Goal: Information Seeking & Learning: Learn about a topic

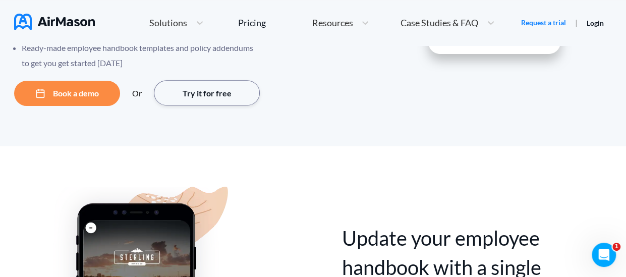
drag, startPoint x: 0, startPoint y: 0, endPoint x: 227, endPoint y: 90, distance: 244.5
click at [227, 90] on button "Try it for free" at bounding box center [207, 92] width 106 height 25
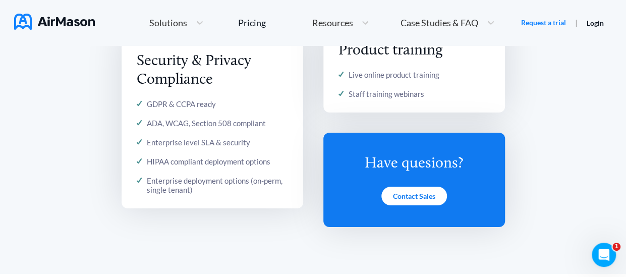
scroll to position [1815, 0]
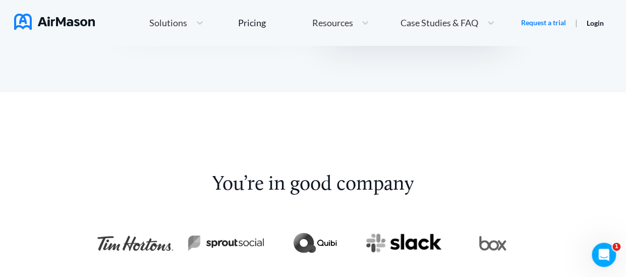
click at [600, 22] on link "Login" at bounding box center [594, 23] width 17 height 9
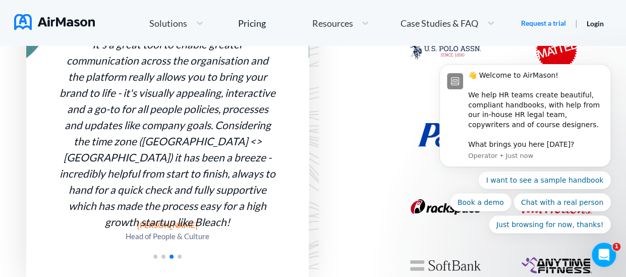
scroll to position [1008, 0]
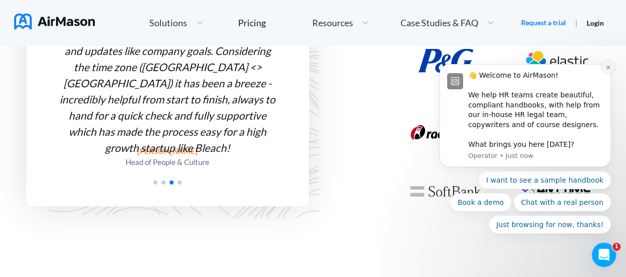
click at [602, 70] on button "Dismiss notification" at bounding box center [607, 67] width 13 height 13
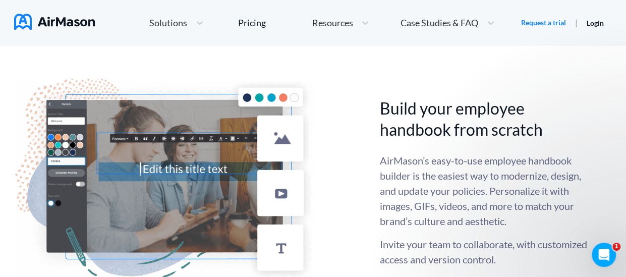
scroll to position [2269, 0]
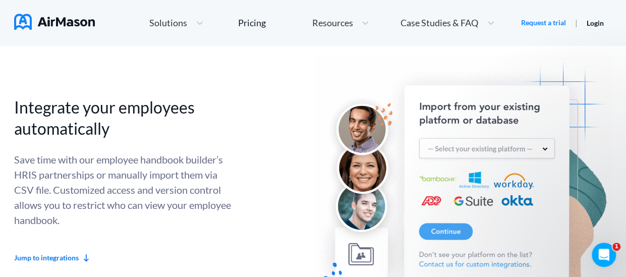
scroll to position [2521, 0]
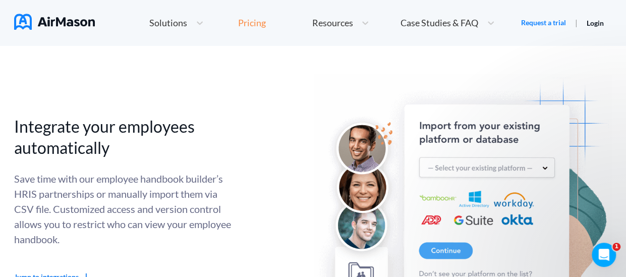
click at [248, 22] on div "Pricing" at bounding box center [252, 22] width 28 height 9
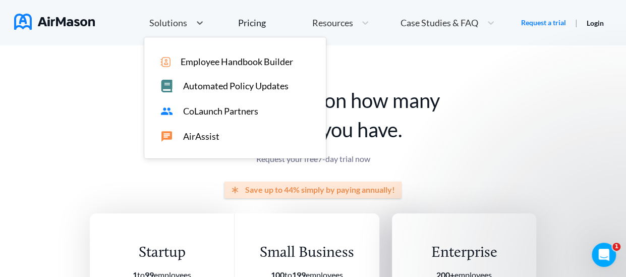
click at [177, 23] on span "Solutions" at bounding box center [168, 22] width 38 height 9
click at [283, 64] on span "Employee Handbook Builder" at bounding box center [237, 61] width 112 height 11
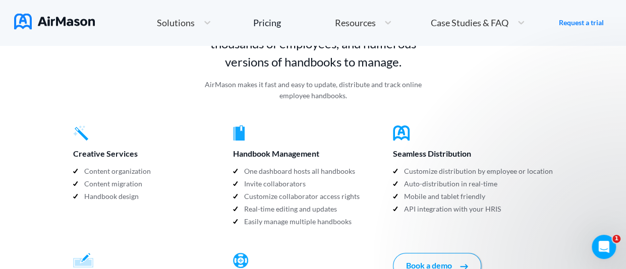
scroll to position [1008, 0]
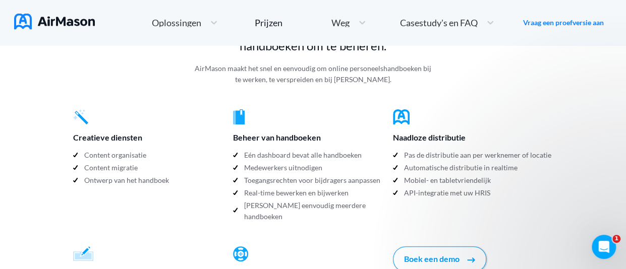
click at [475, 109] on div "Naadloze distributie" at bounding box center [473, 127] width 160 height 36
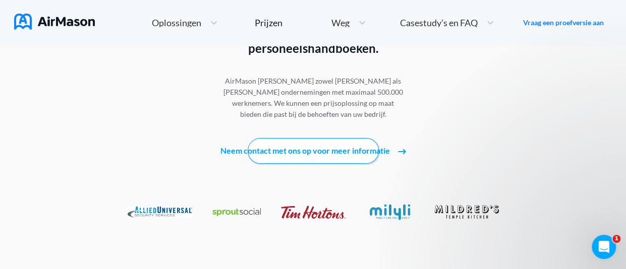
scroll to position [1462, 0]
